Goal: Transaction & Acquisition: Book appointment/travel/reservation

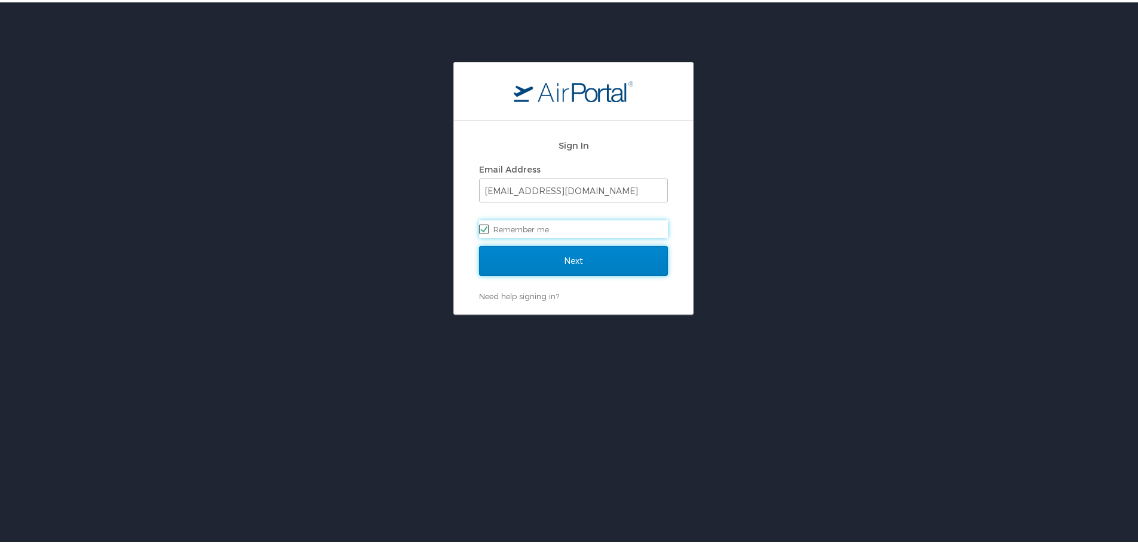
click at [572, 268] on input "Next" at bounding box center [573, 259] width 189 height 30
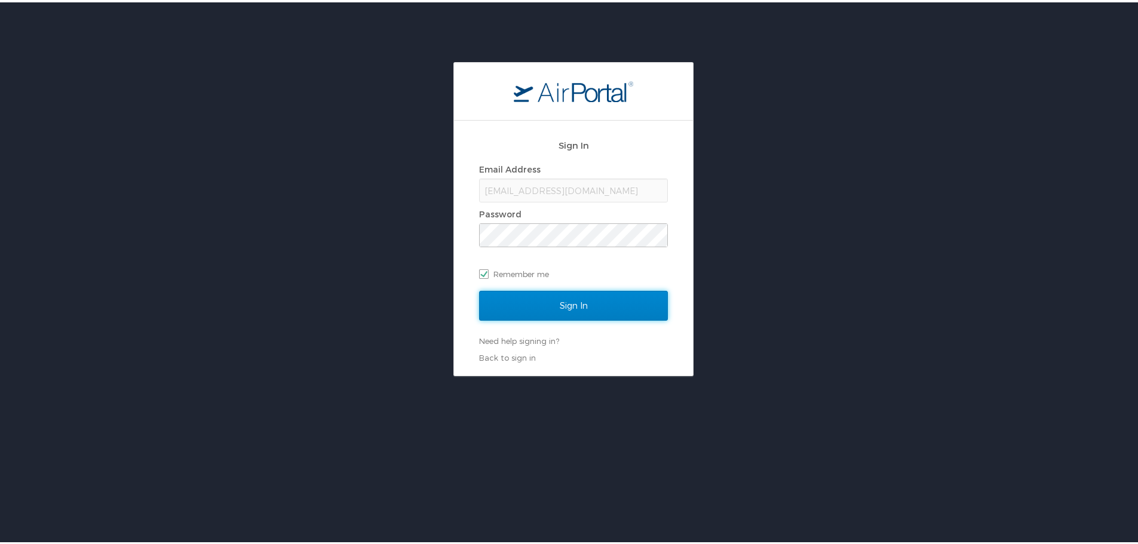
click at [488, 305] on input "Sign In" at bounding box center [573, 304] width 189 height 30
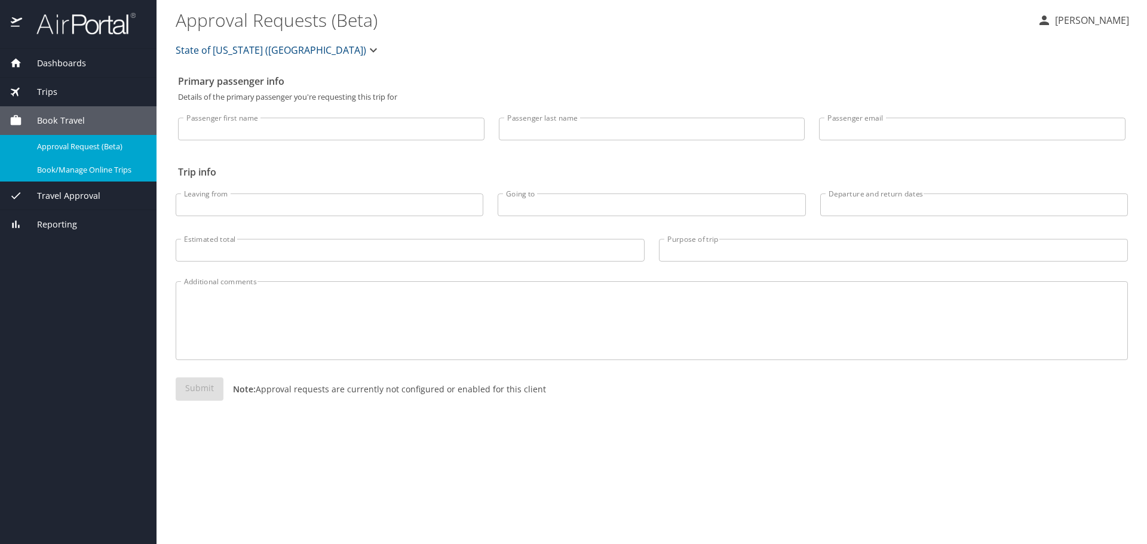
click at [105, 179] on link "Book/Manage Online Trips" at bounding box center [78, 169] width 157 height 23
click at [100, 168] on span "Book/Manage Online Trips" at bounding box center [89, 169] width 105 height 11
